Goal: Check status: Check status

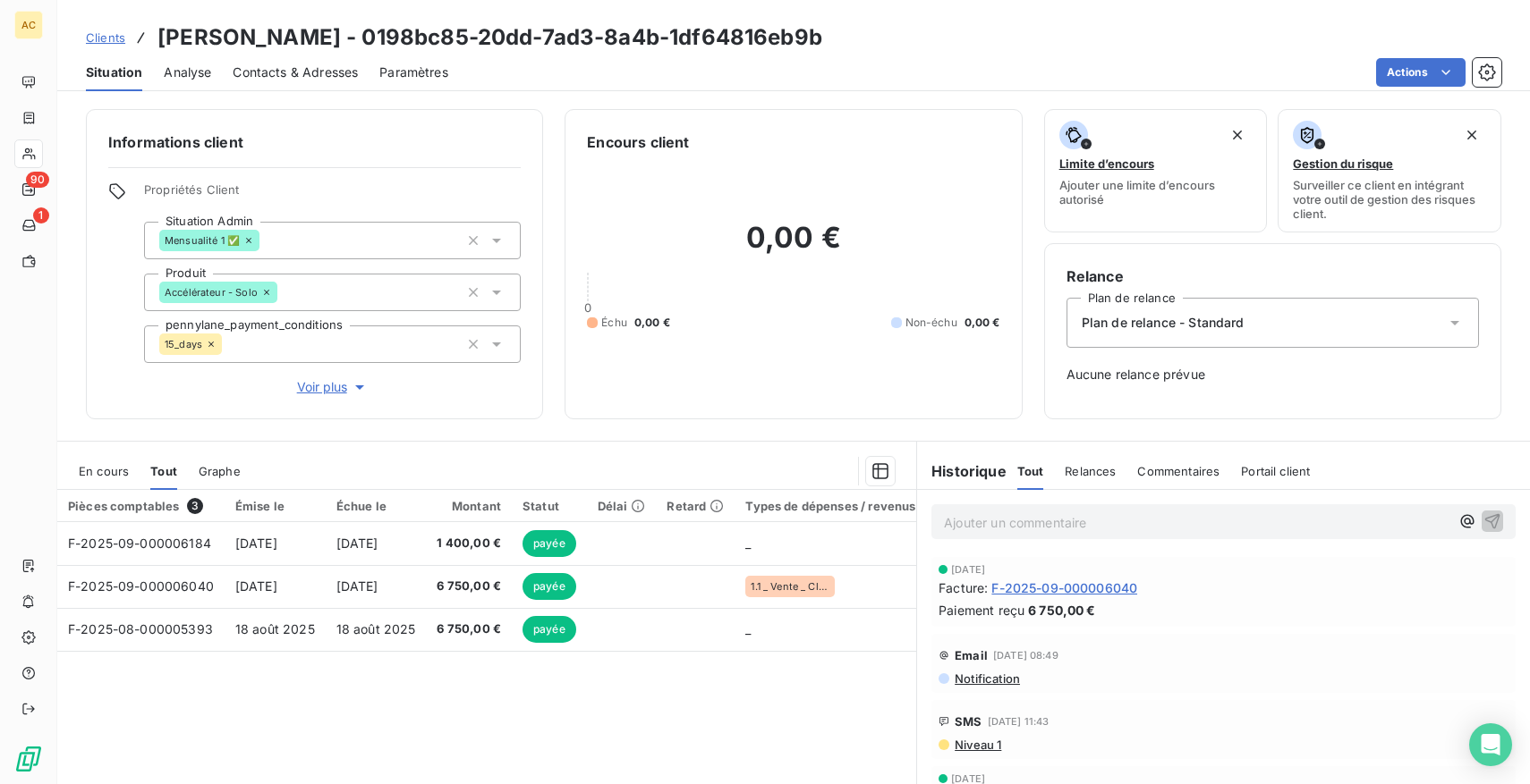
scroll to position [103, 0]
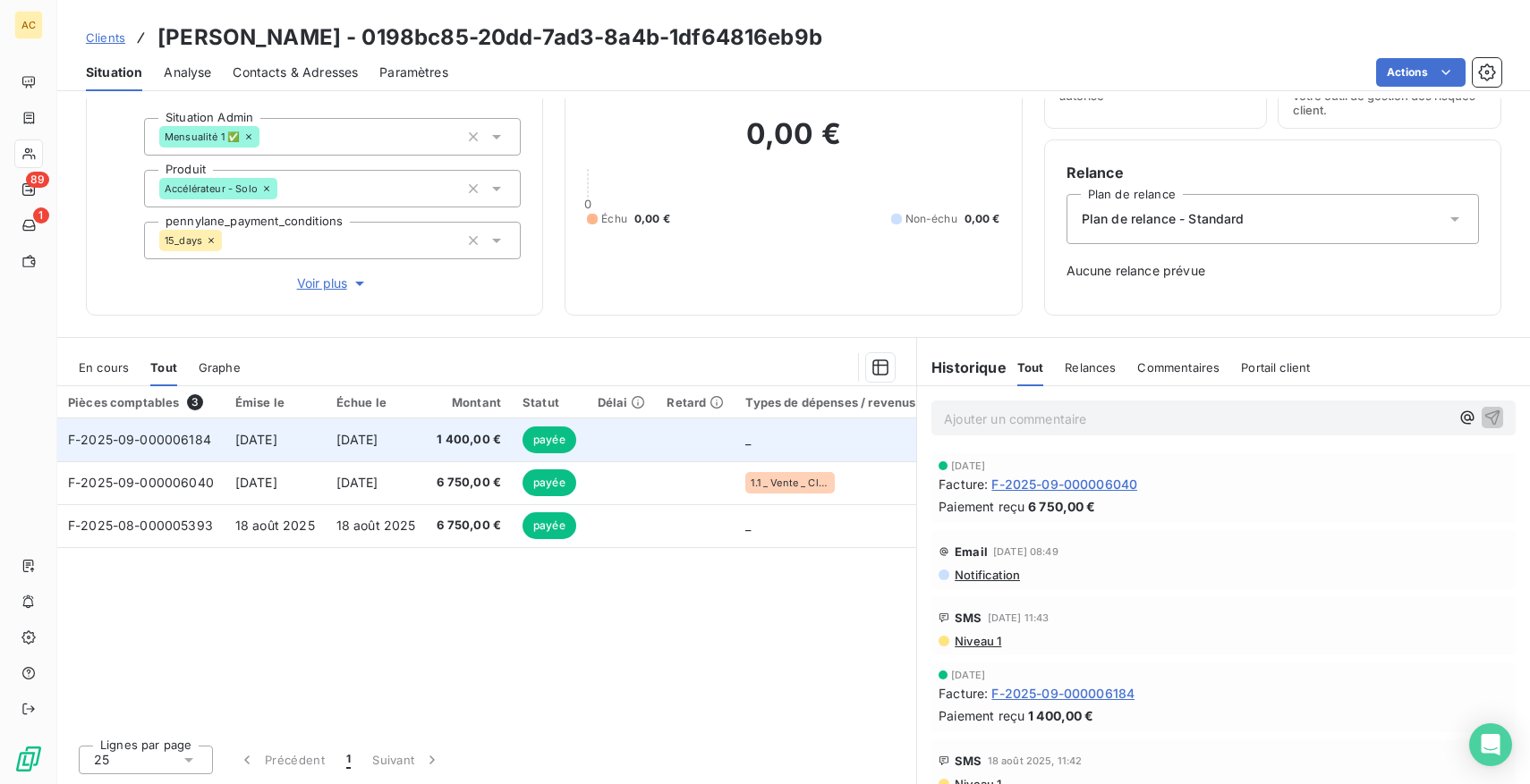
click at [379, 435] on span "[DATE]" at bounding box center [357, 439] width 42 height 15
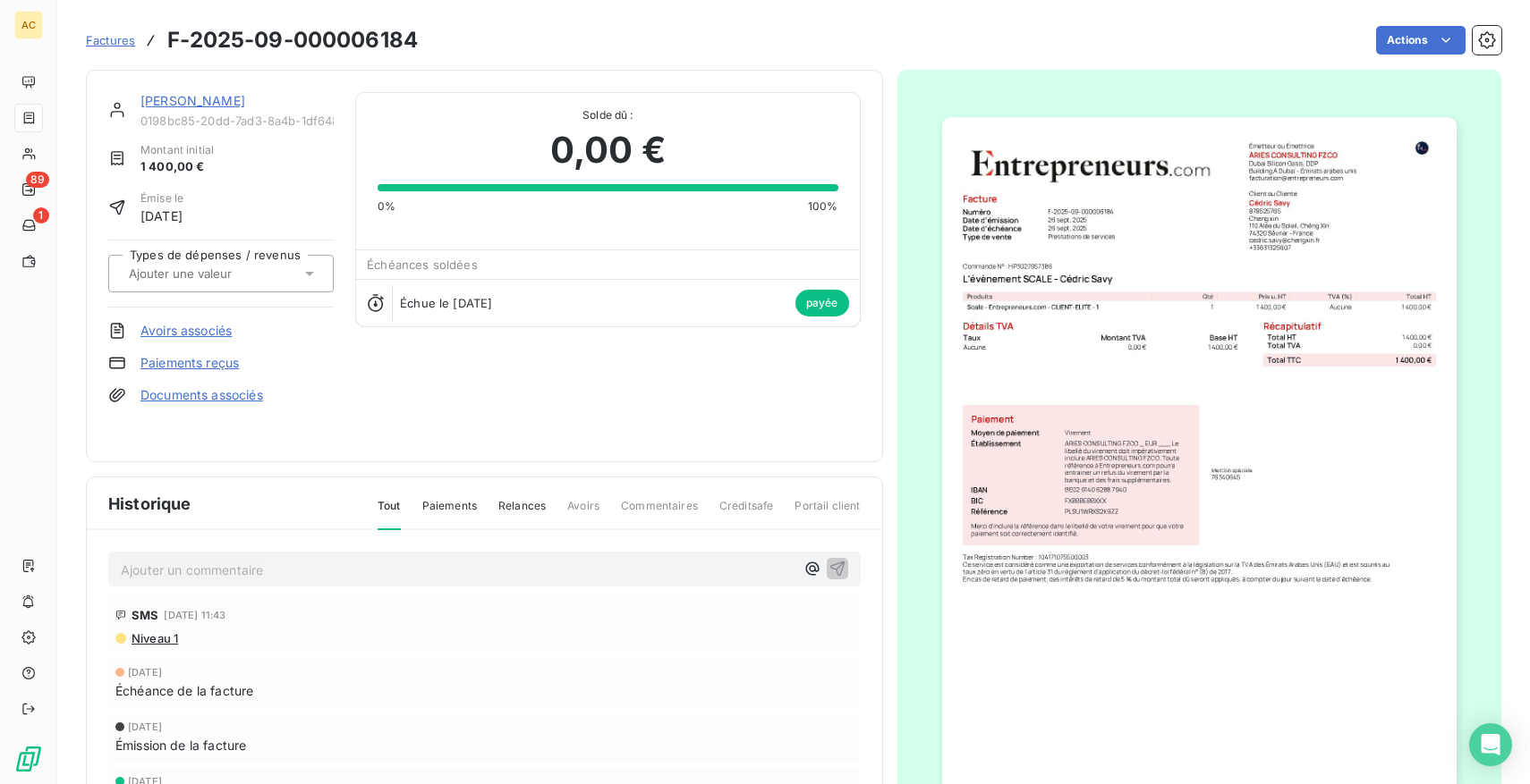
drag, startPoint x: 1038, startPoint y: 557, endPoint x: 135, endPoint y: 443, distance: 910.2
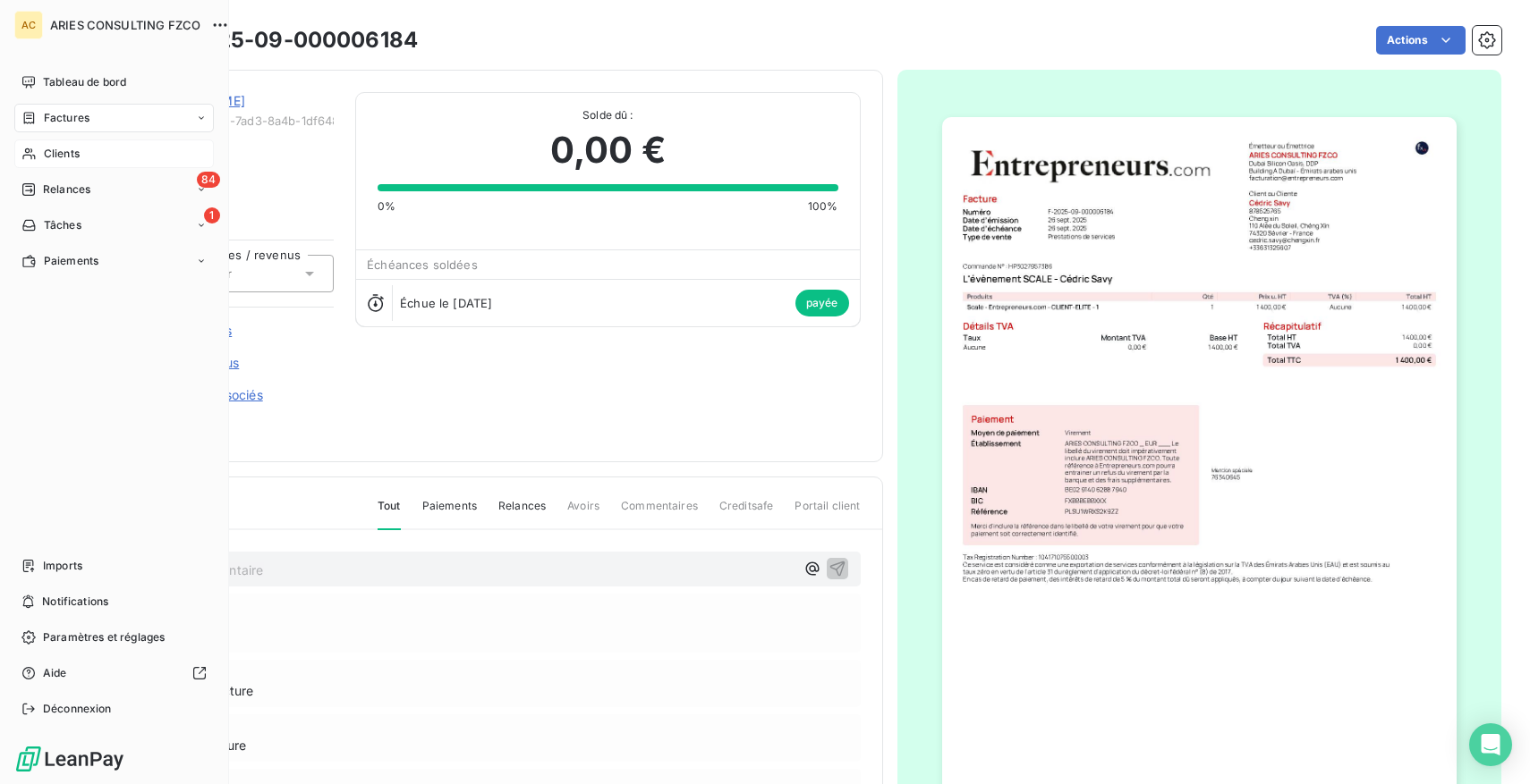
click at [78, 155] on span "Clients" at bounding box center [62, 154] width 36 height 16
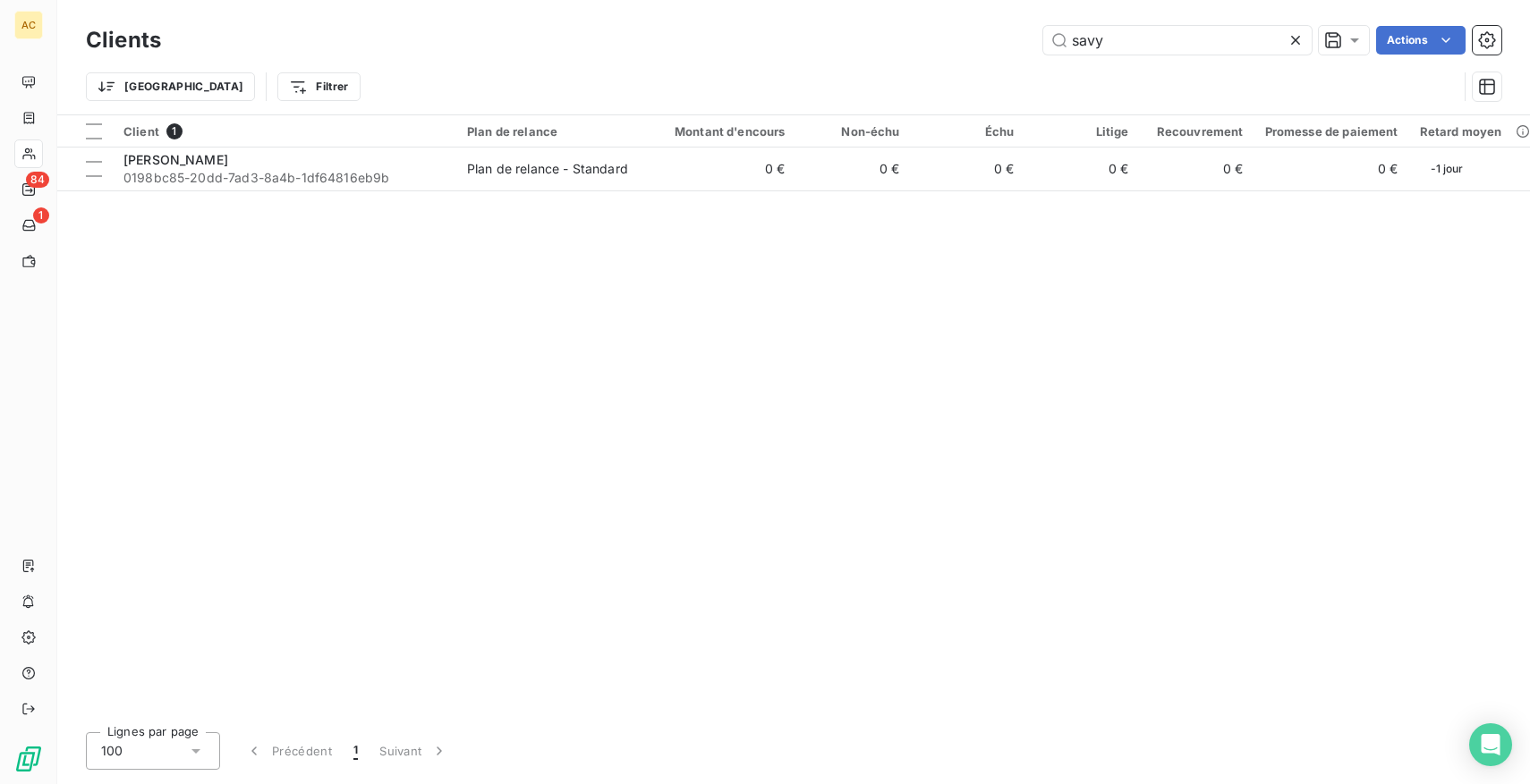
click at [1292, 41] on icon at bounding box center [1295, 40] width 18 height 18
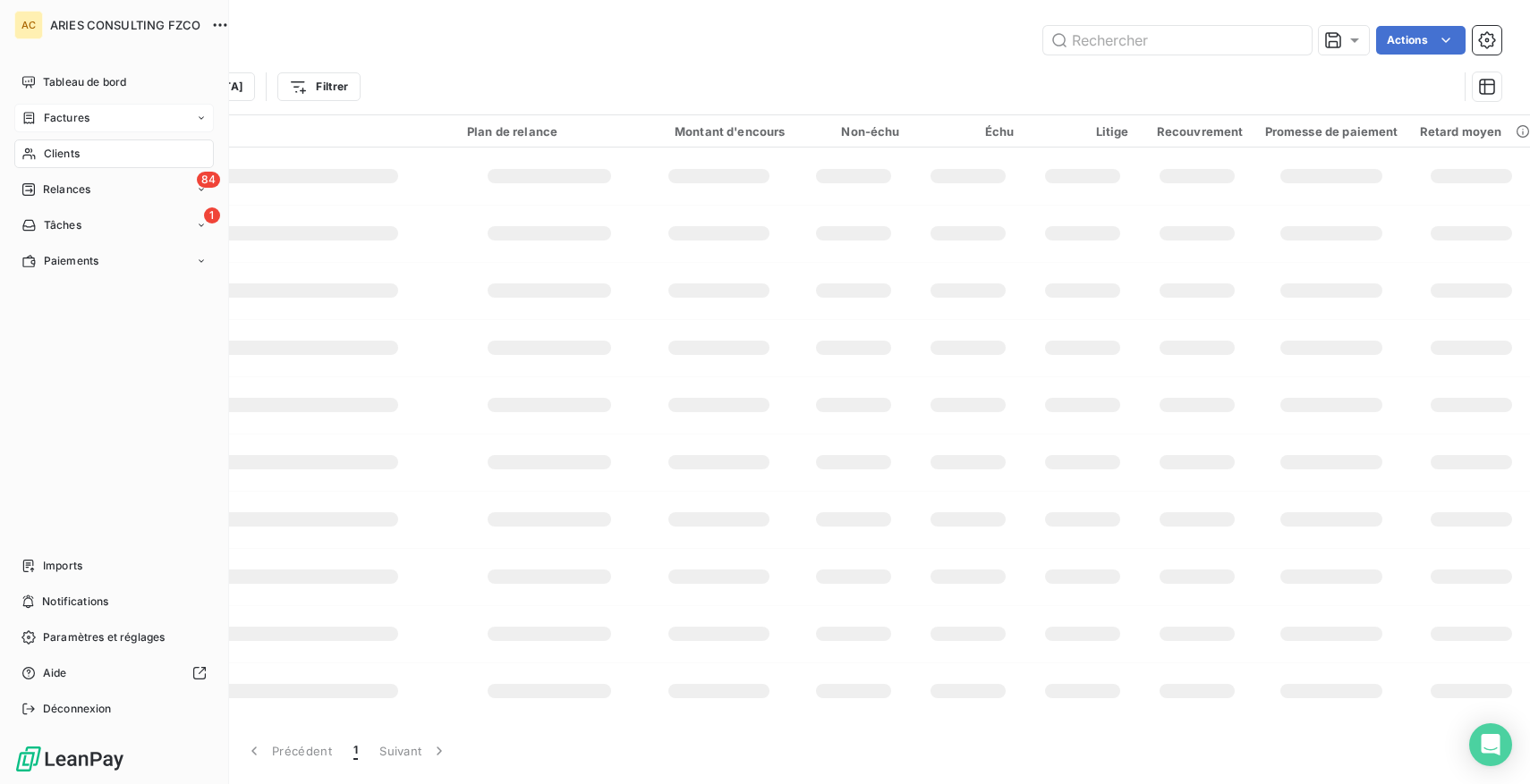
click at [42, 117] on div "Factures" at bounding box center [56, 118] width 68 height 16
click at [72, 85] on span "Tableau de bord" at bounding box center [85, 82] width 84 height 16
